Goal: Transaction & Acquisition: Purchase product/service

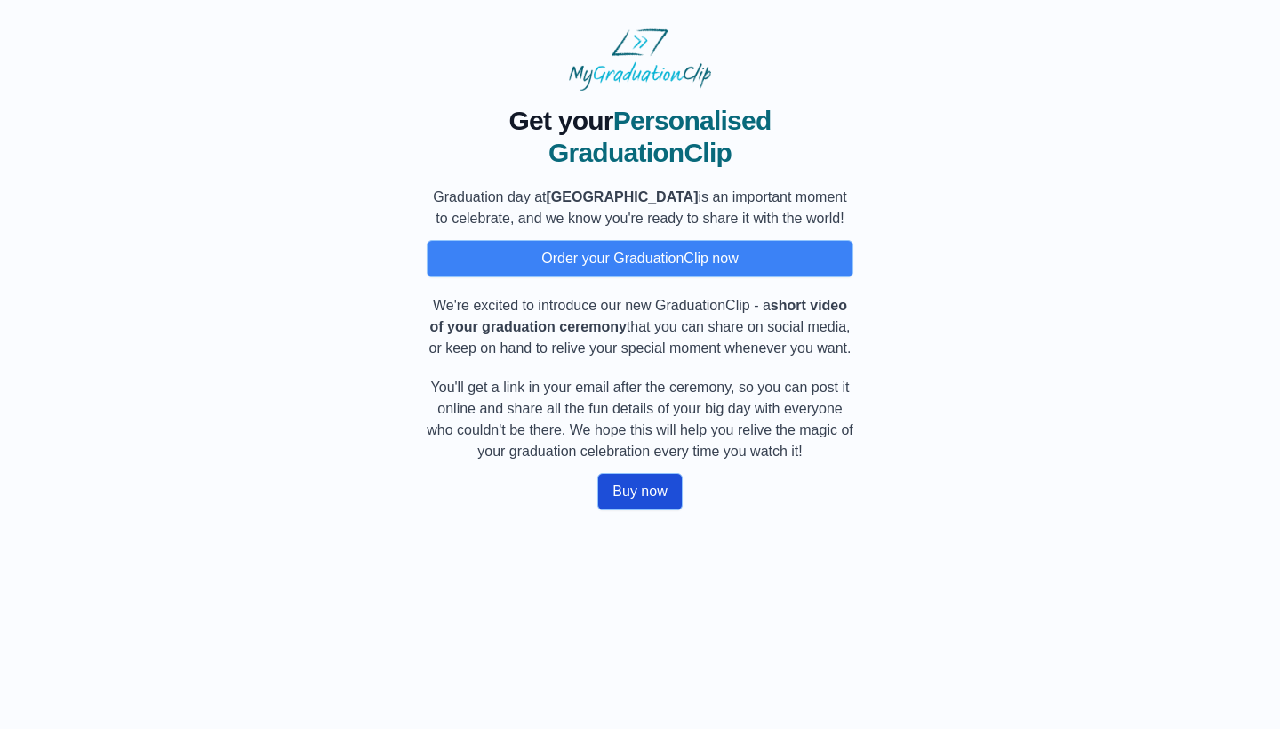
click at [658, 510] on button "Buy now" at bounding box center [639, 491] width 84 height 37
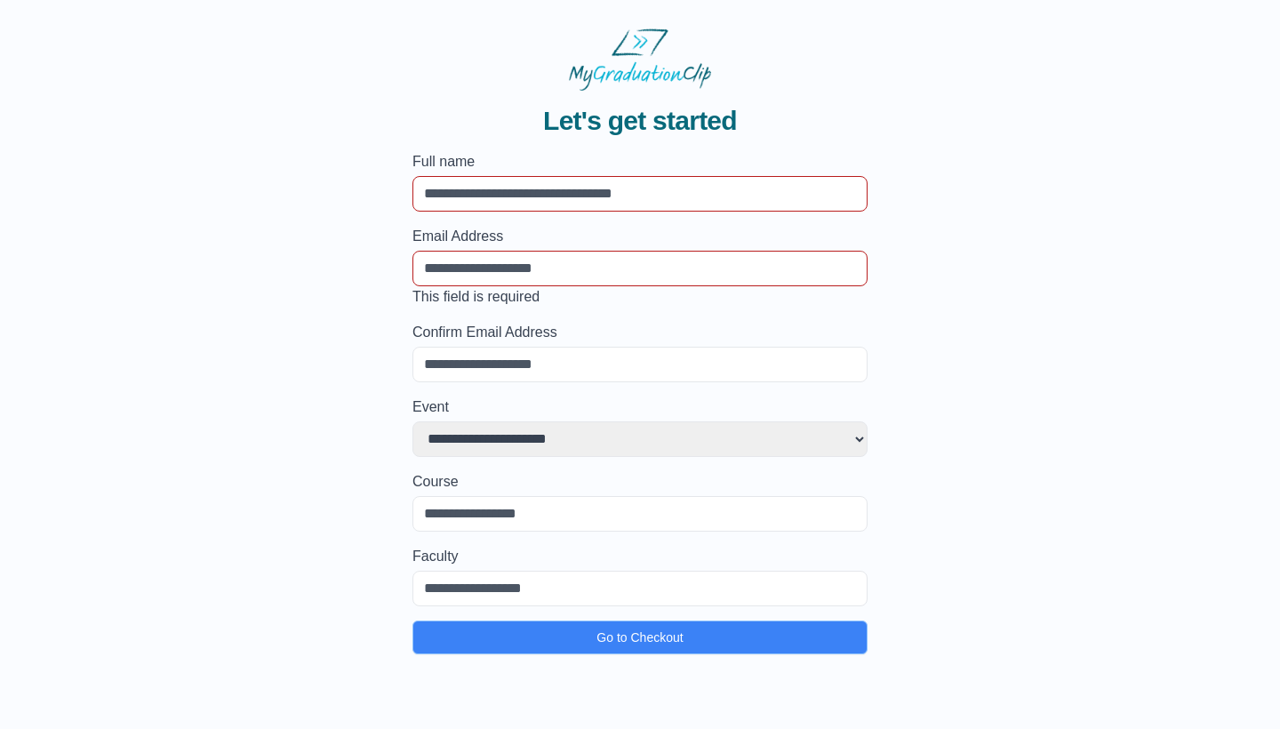
click at [475, 488] on label "Course" at bounding box center [639, 481] width 455 height 21
click at [475, 496] on input "Course" at bounding box center [639, 514] width 455 height 36
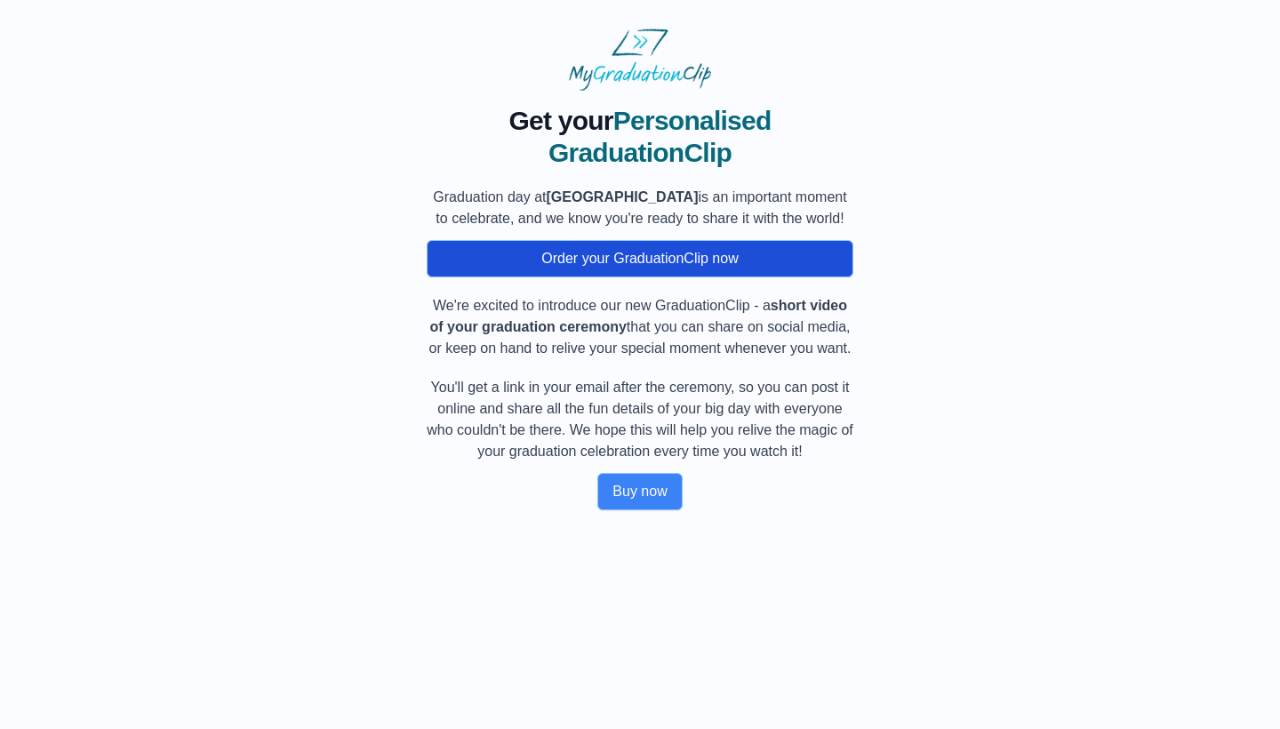
click at [606, 269] on button "Order your GraduationClip now" at bounding box center [640, 258] width 427 height 37
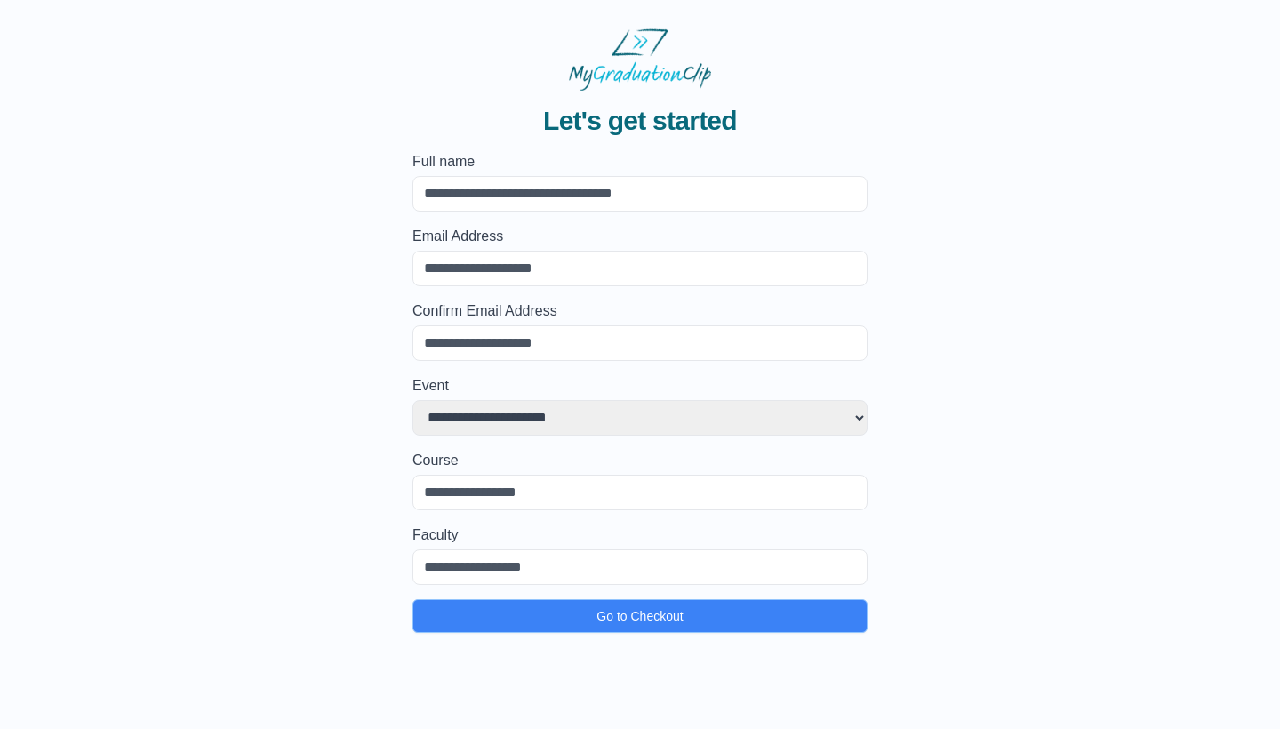
click at [472, 299] on form "**********" at bounding box center [639, 392] width 455 height 482
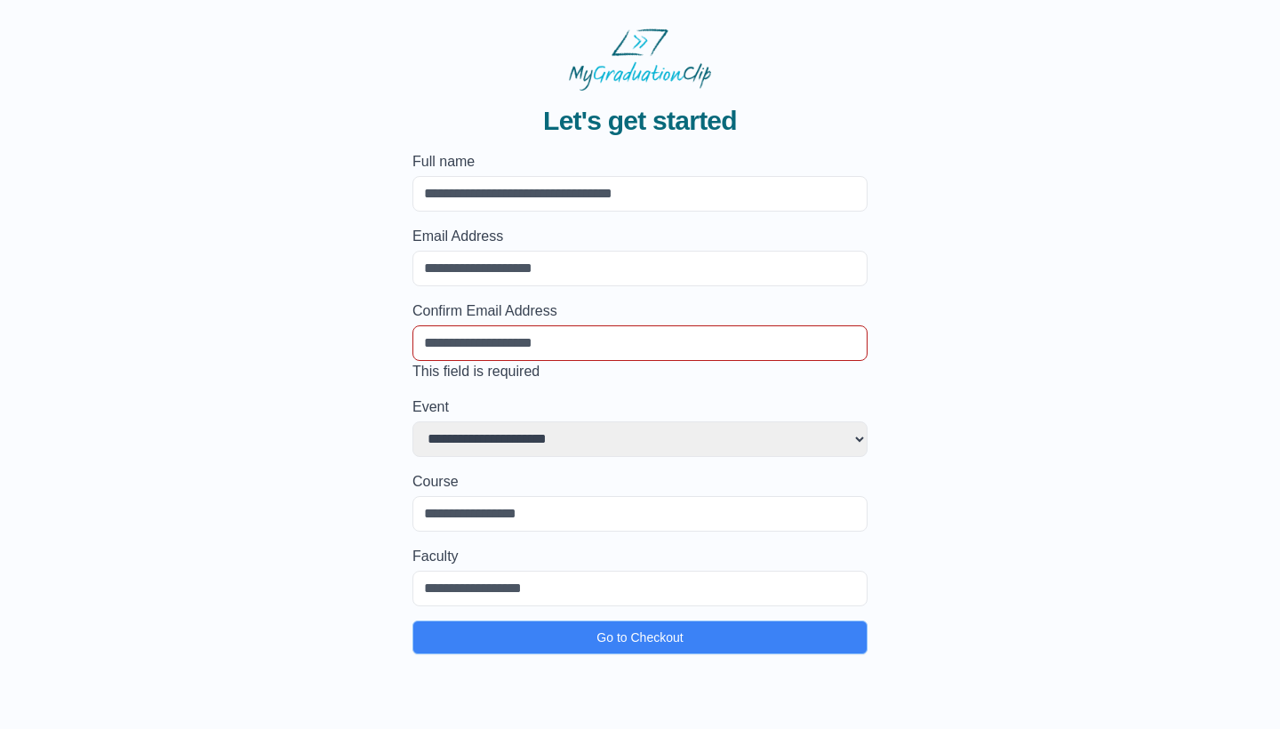
click at [472, 263] on input "Email Address" at bounding box center [639, 269] width 455 height 36
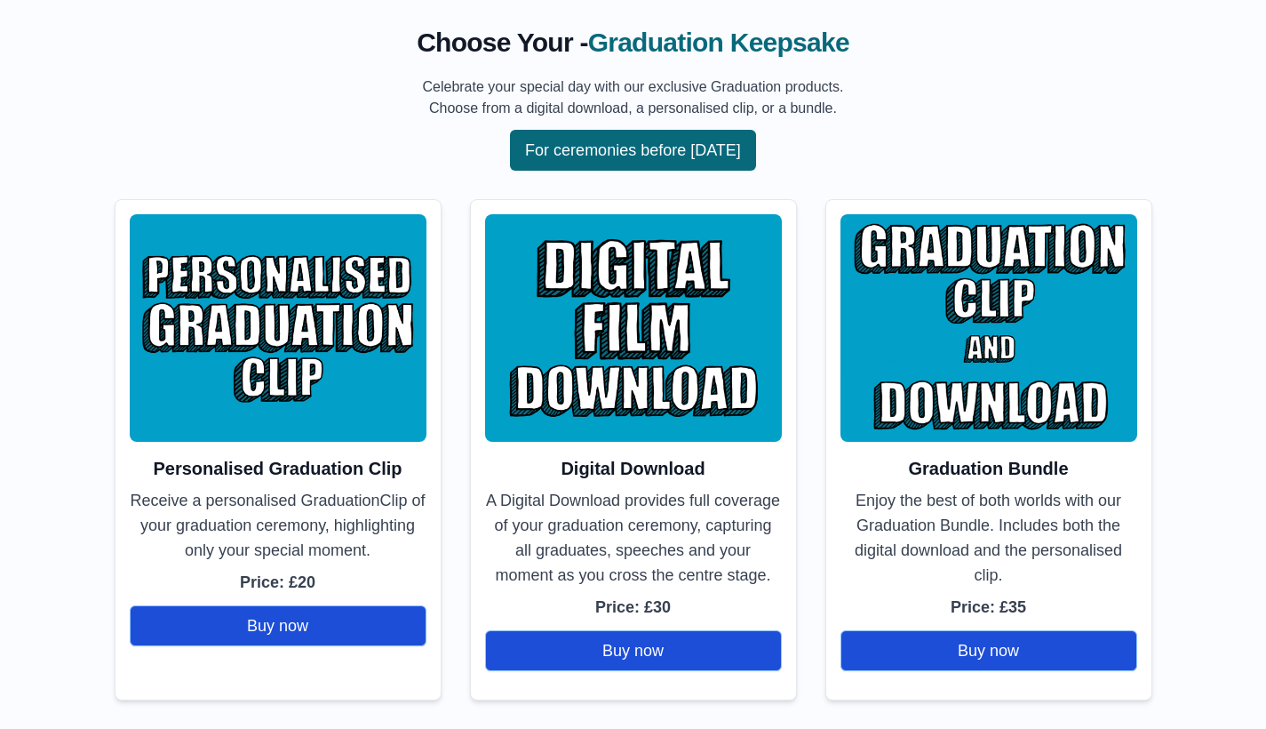
scroll to position [117, 0]
click at [566, 134] on button "For ceremonies before [DATE]" at bounding box center [633, 150] width 246 height 41
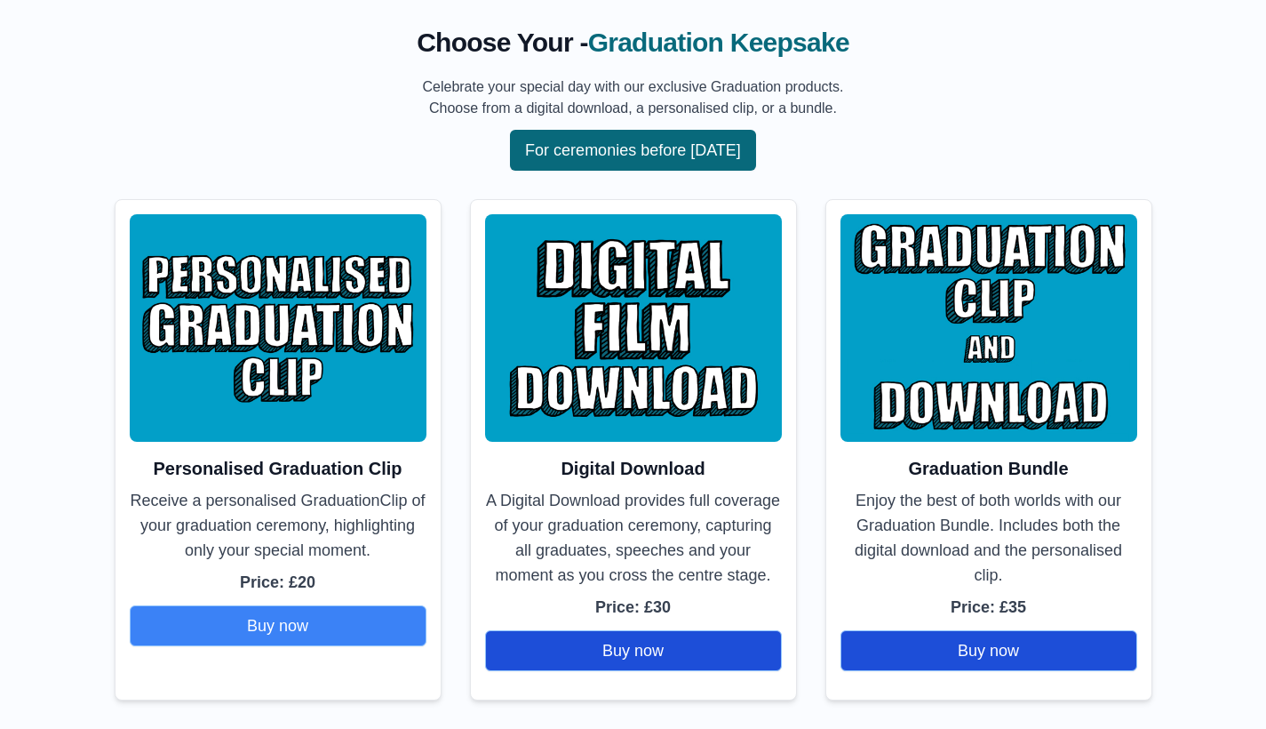
click at [320, 611] on button "Buy now" at bounding box center [278, 625] width 297 height 41
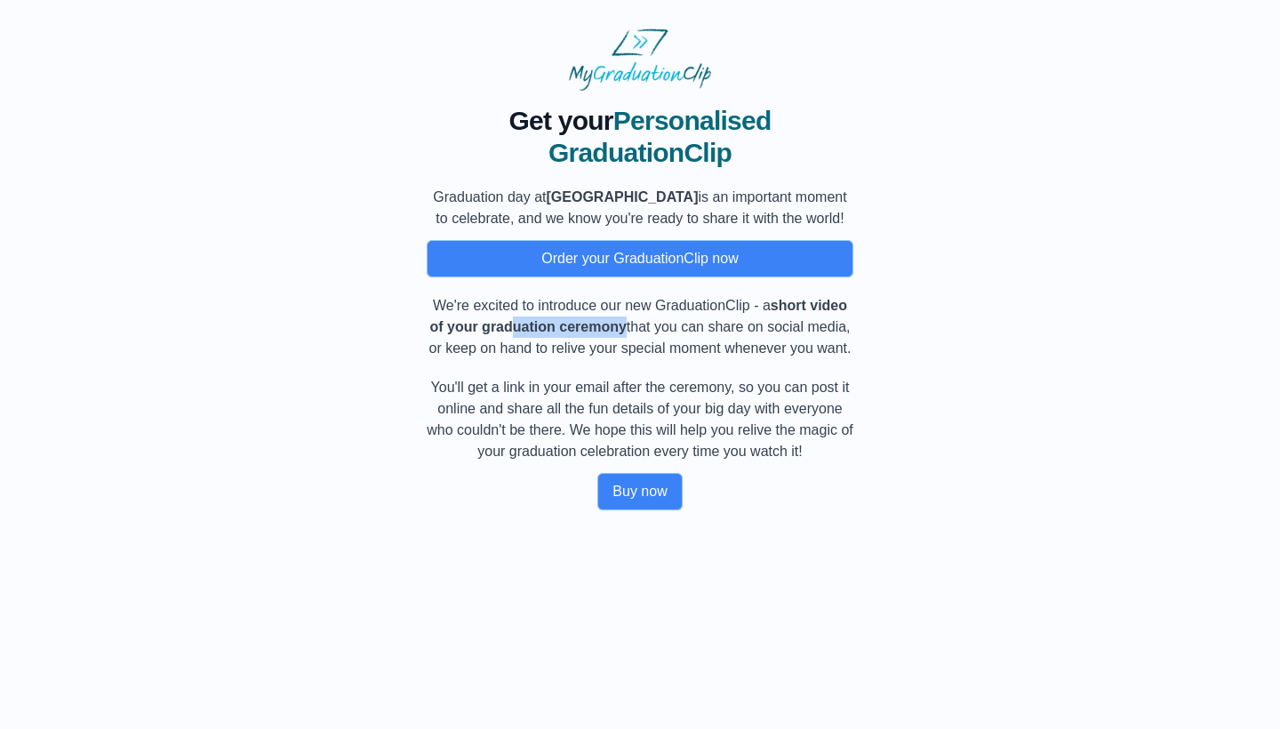
drag, startPoint x: 515, startPoint y: 339, endPoint x: 623, endPoint y: 350, distance: 108.0
click at [623, 334] on b "short video of your graduation ceremony" at bounding box center [638, 316] width 418 height 36
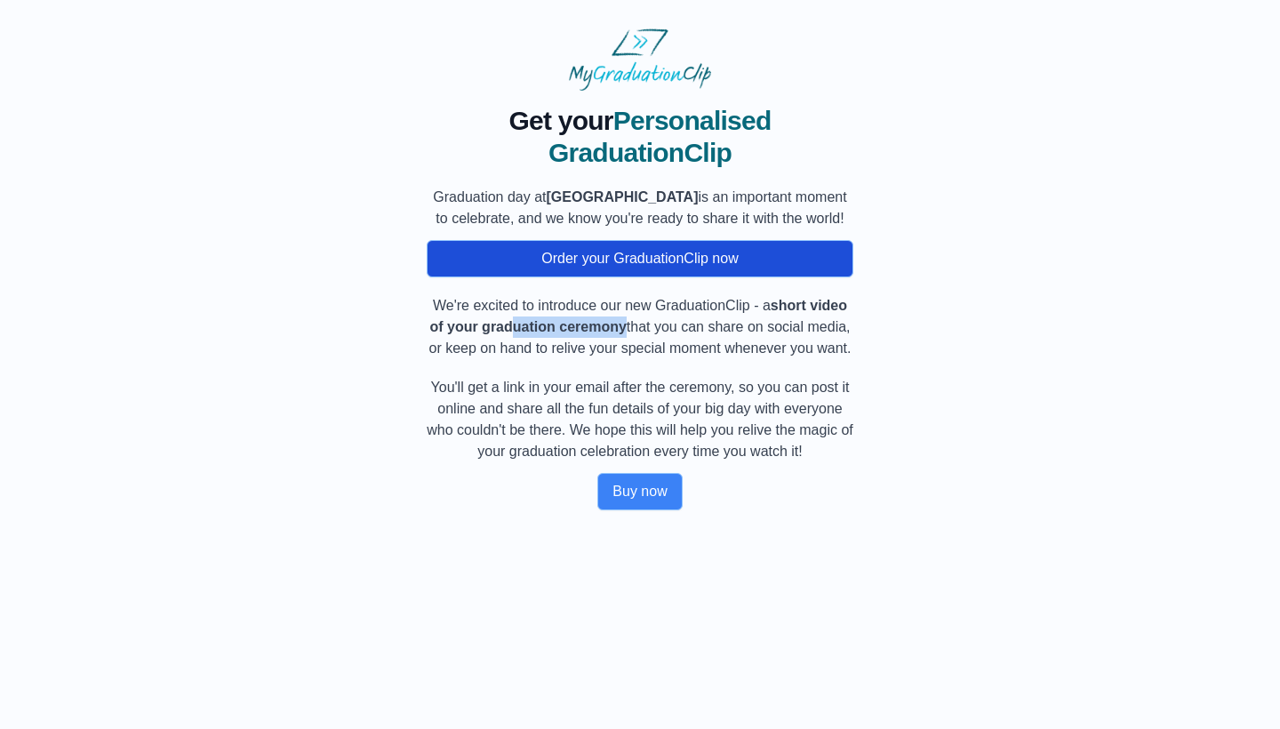
click at [642, 268] on button "Order your GraduationClip now" at bounding box center [640, 258] width 427 height 37
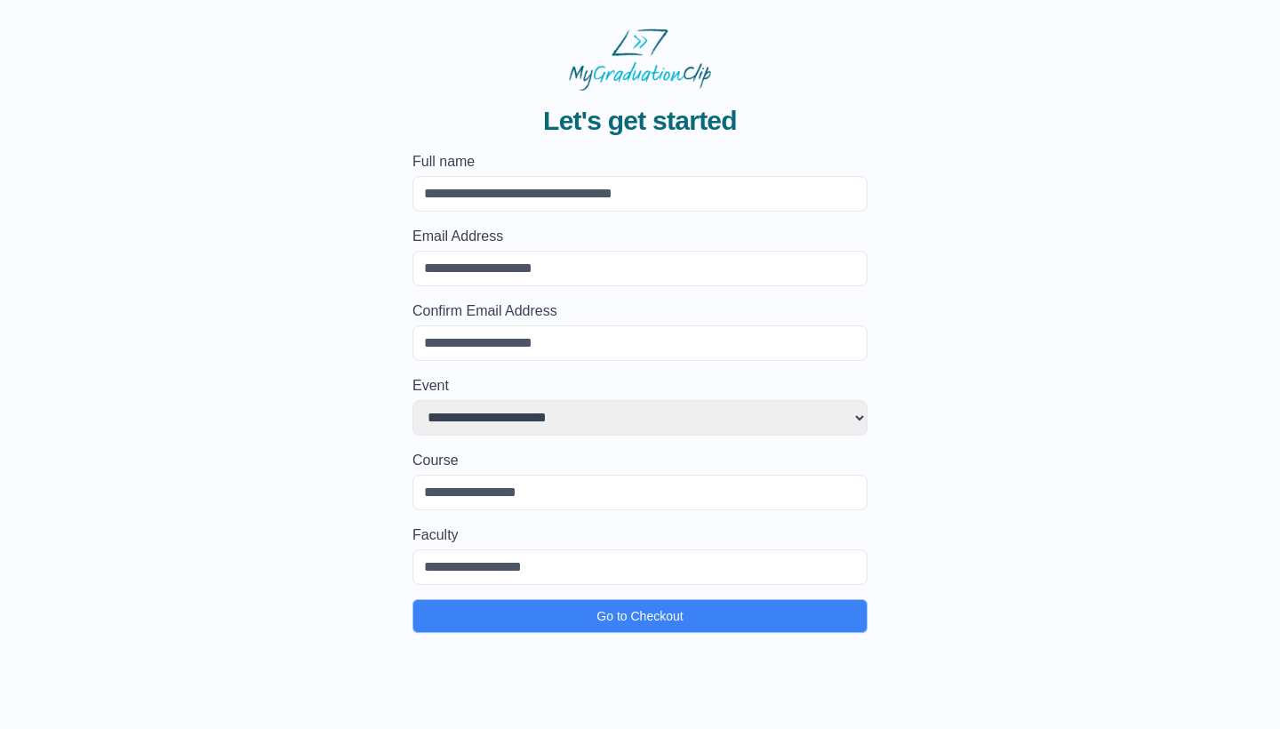
click at [622, 412] on select "**********" at bounding box center [639, 418] width 455 height 36
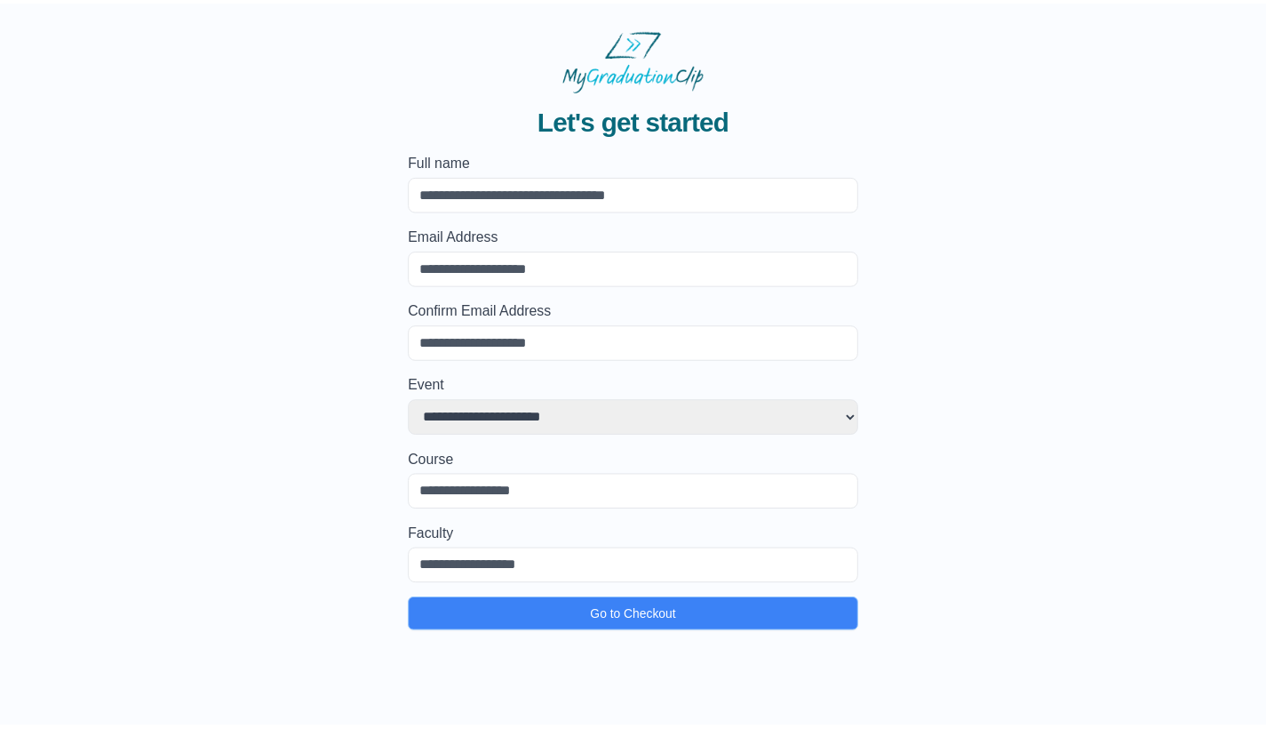
scroll to position [117, 0]
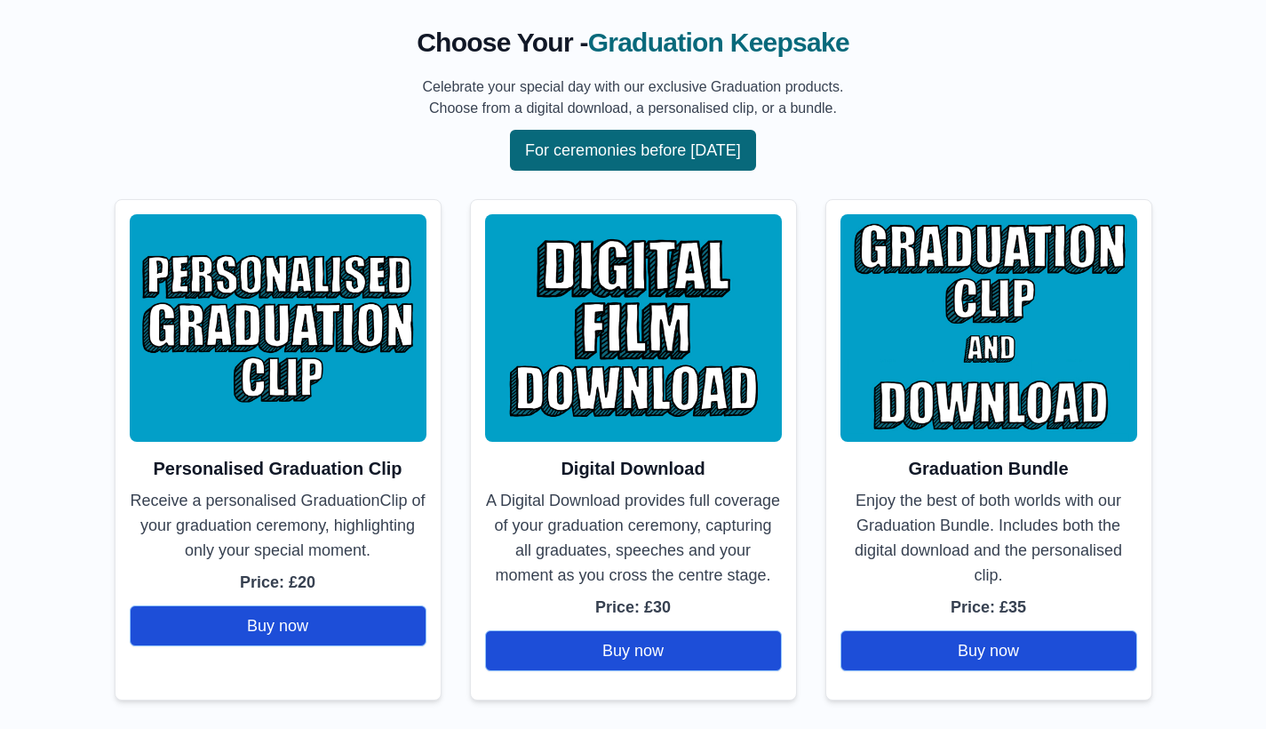
click at [613, 140] on button "For ceremonies before [DATE]" at bounding box center [633, 150] width 246 height 41
